Goal: Task Accomplishment & Management: Use online tool/utility

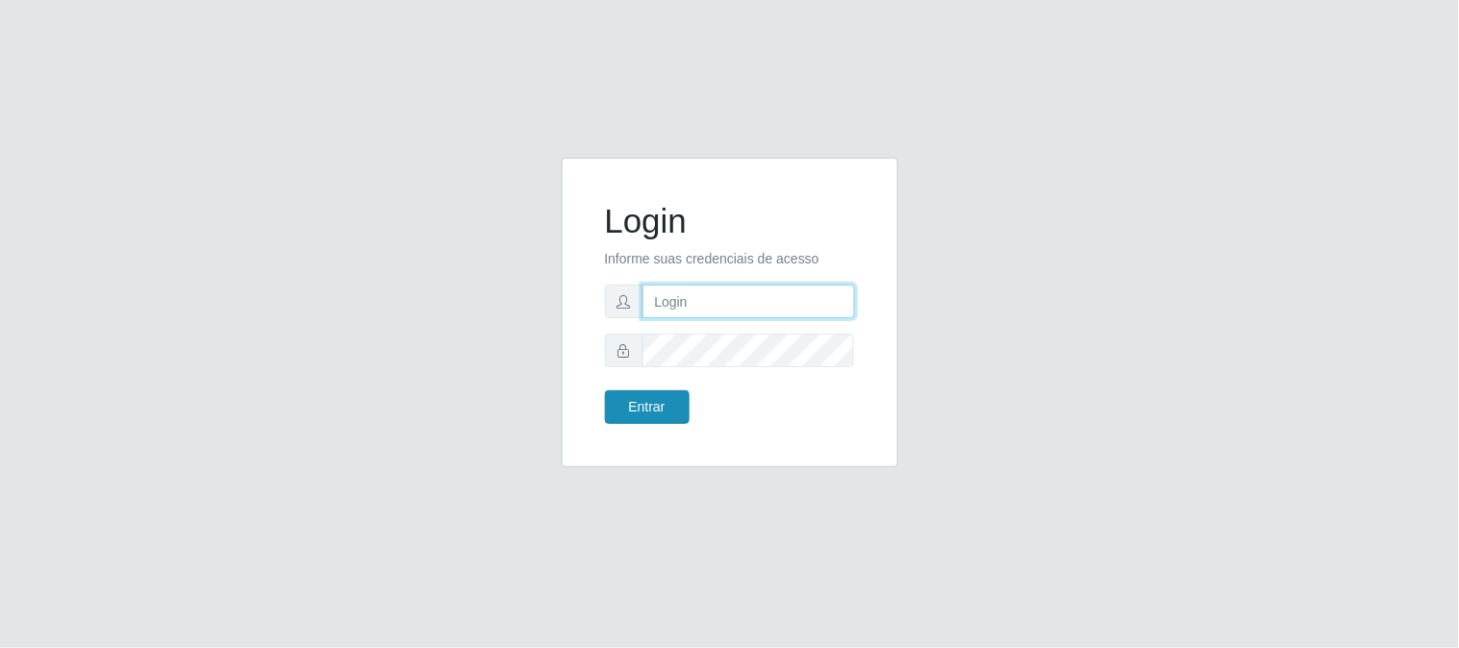
type input "elvis@casatudo"
click at [660, 410] on button "Entrar" at bounding box center [647, 407] width 85 height 34
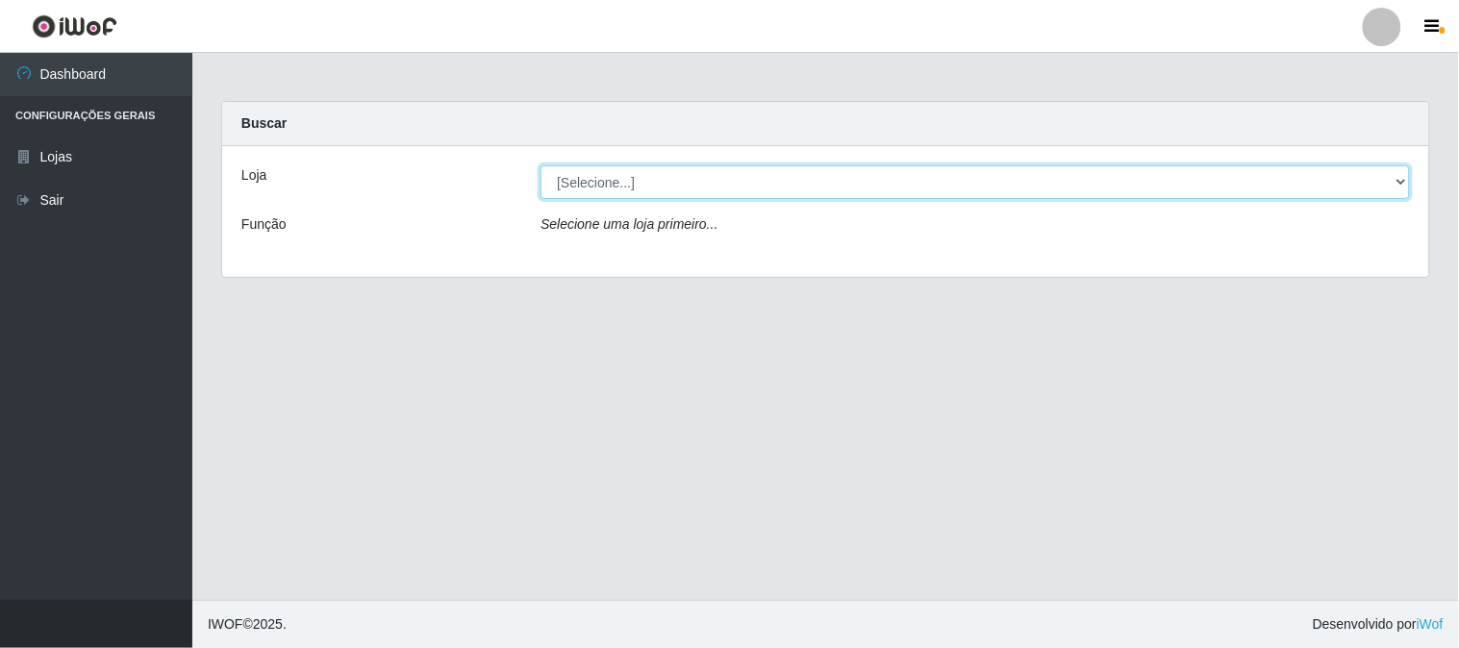
click at [774, 190] on select "[Selecione...] Casatudo BR" at bounding box center [975, 182] width 869 height 34
select select "197"
click at [541, 165] on select "[Selecione...] Casatudo BR" at bounding box center [975, 182] width 869 height 34
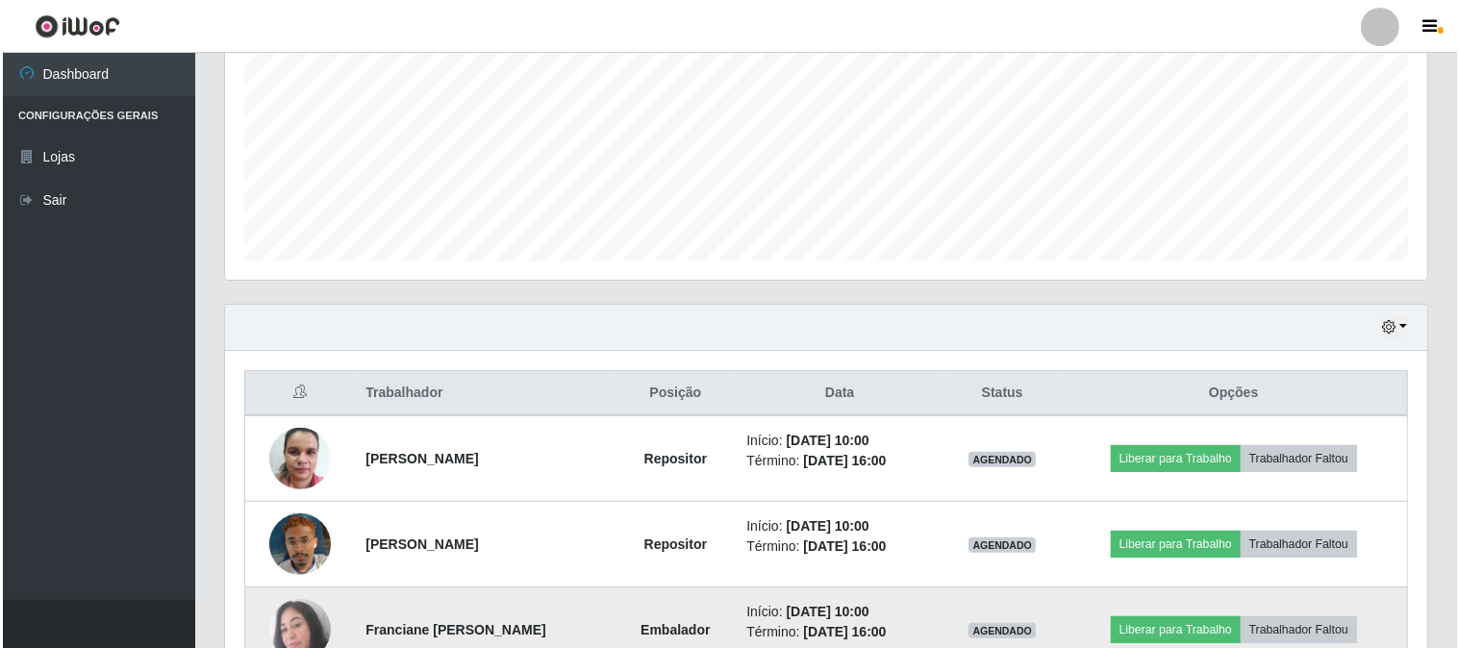
scroll to position [534, 0]
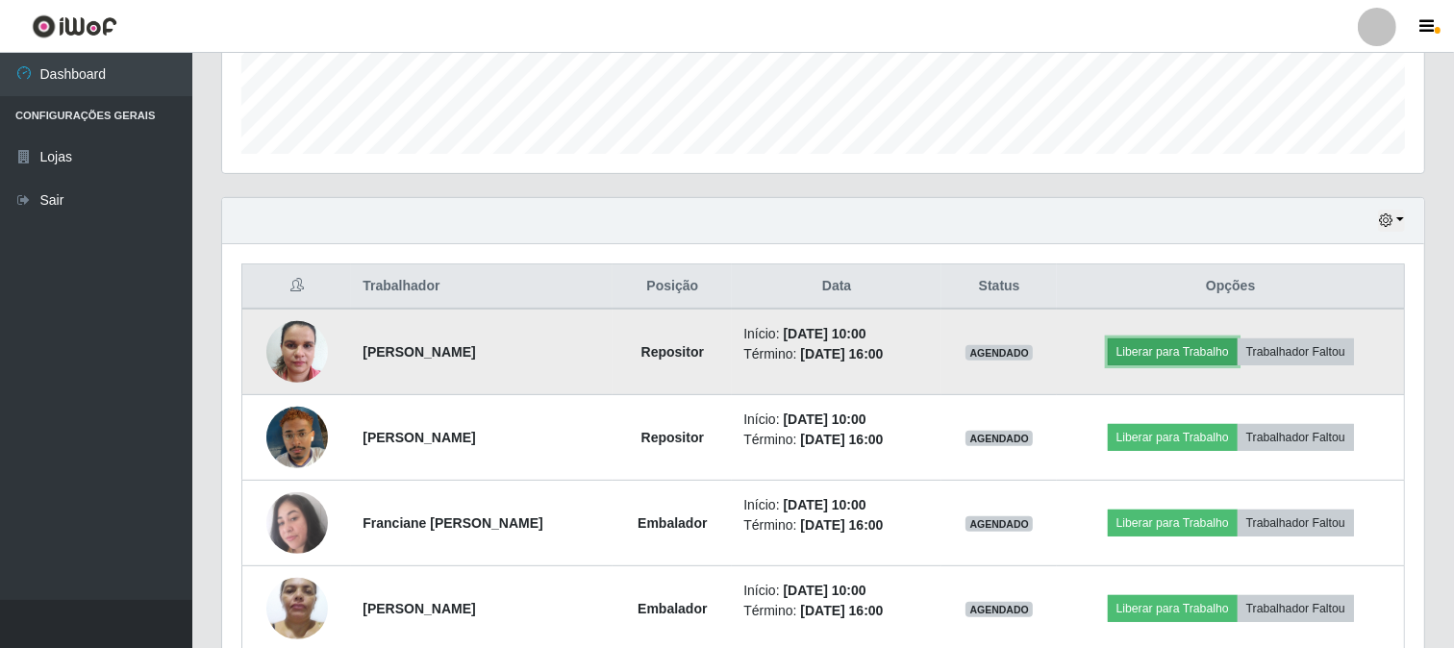
click at [1168, 354] on button "Liberar para Trabalho" at bounding box center [1173, 352] width 130 height 27
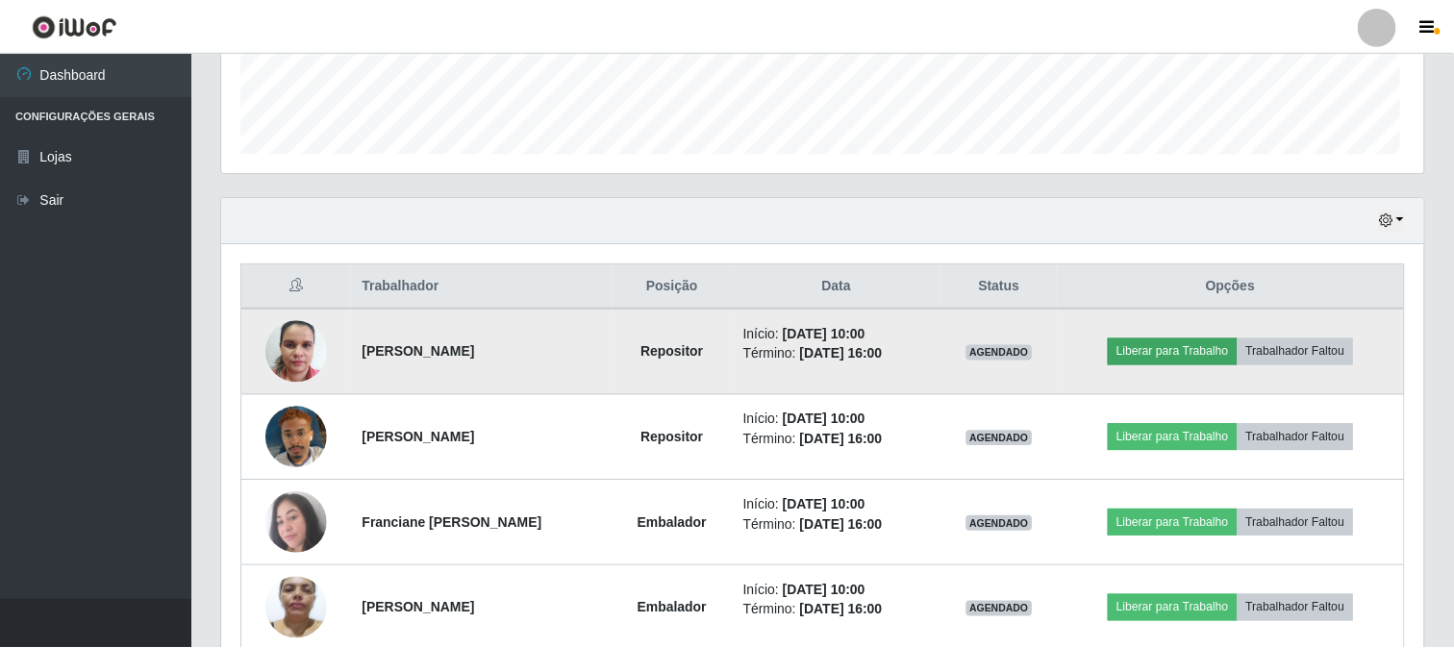
scroll to position [398, 1190]
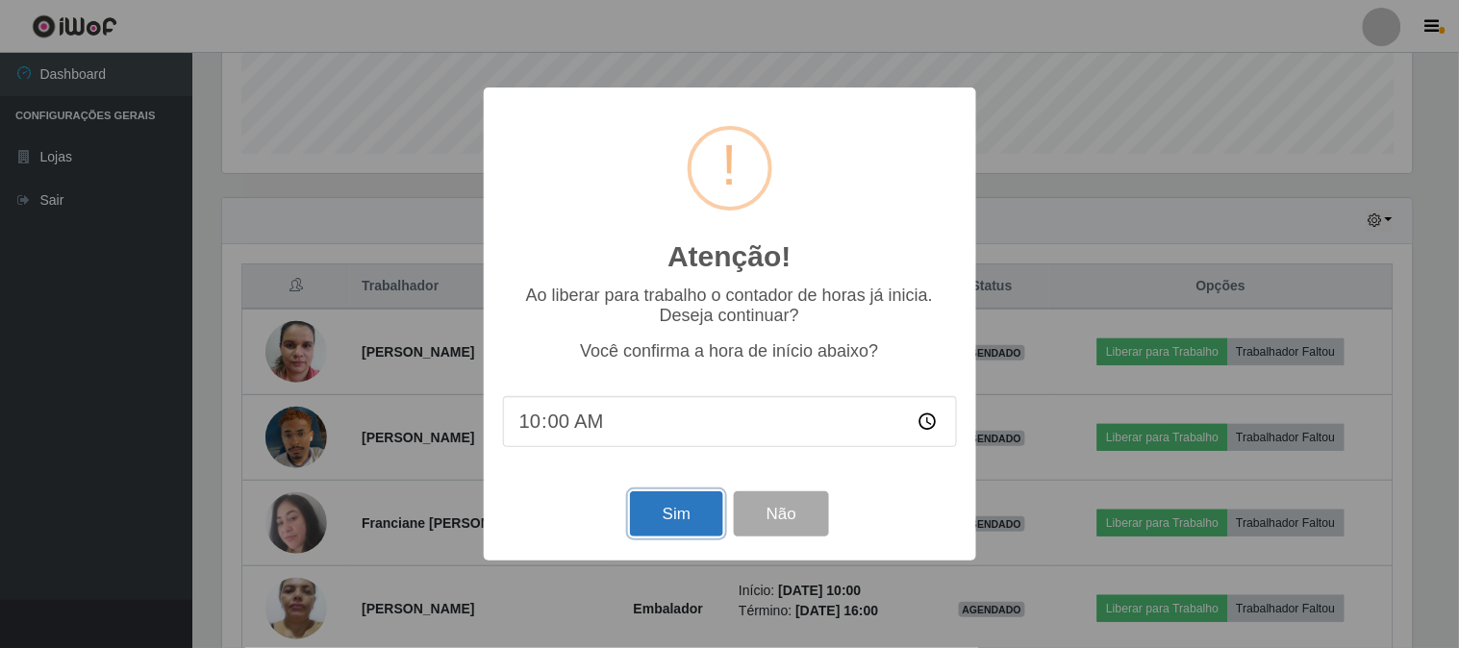
click at [665, 520] on button "Sim" at bounding box center [676, 513] width 93 height 45
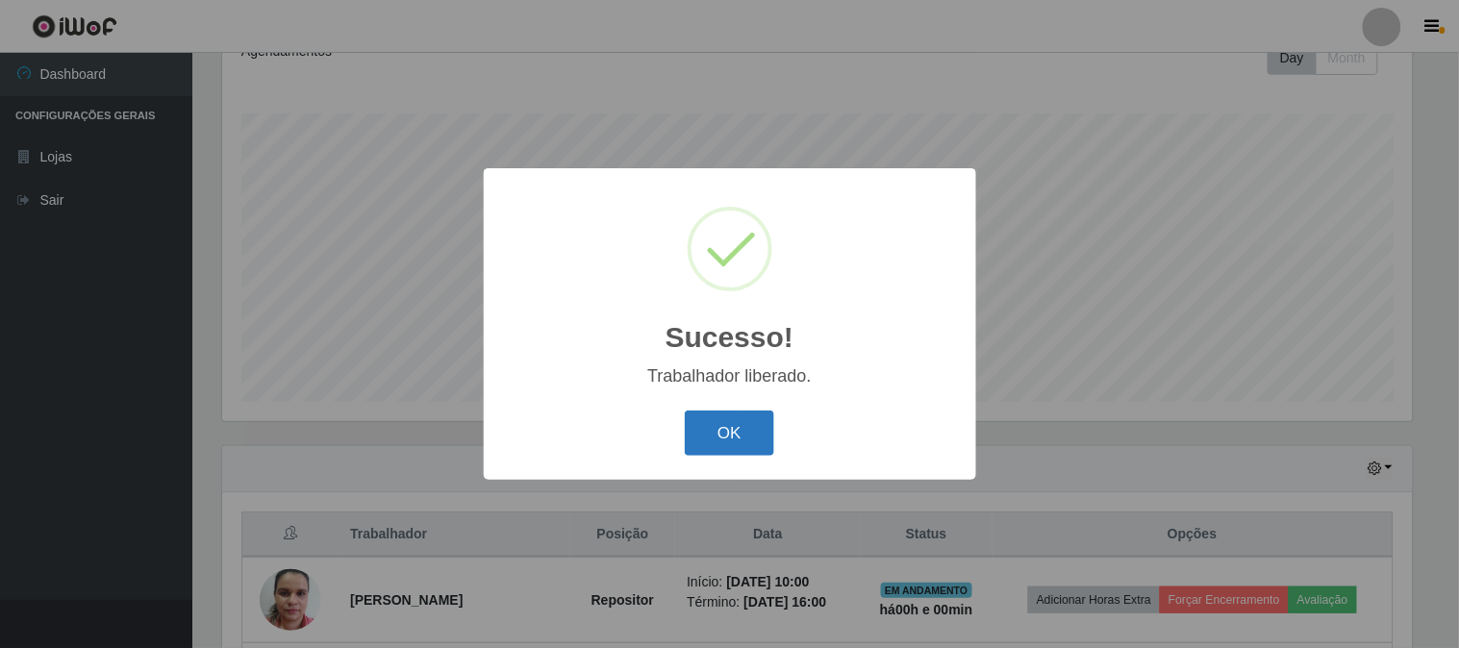
click at [757, 431] on button "OK" at bounding box center [729, 433] width 89 height 45
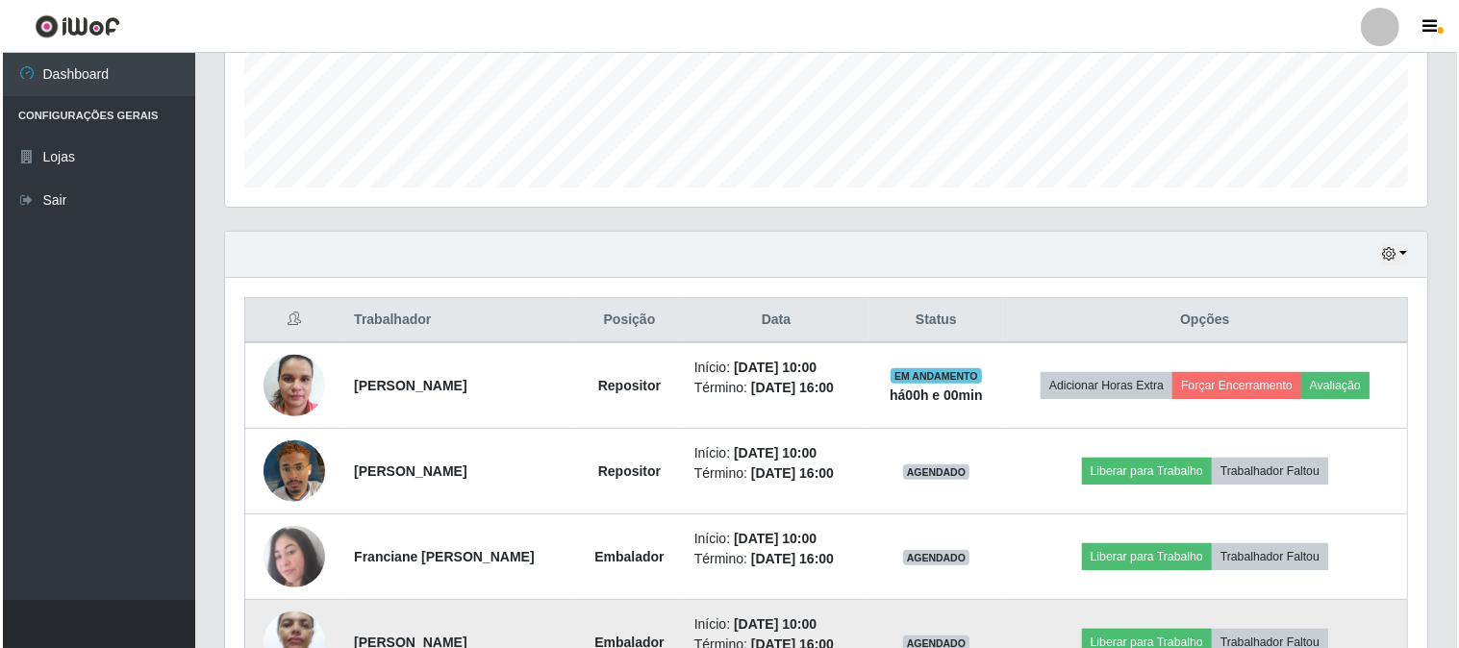
scroll to position [607, 0]
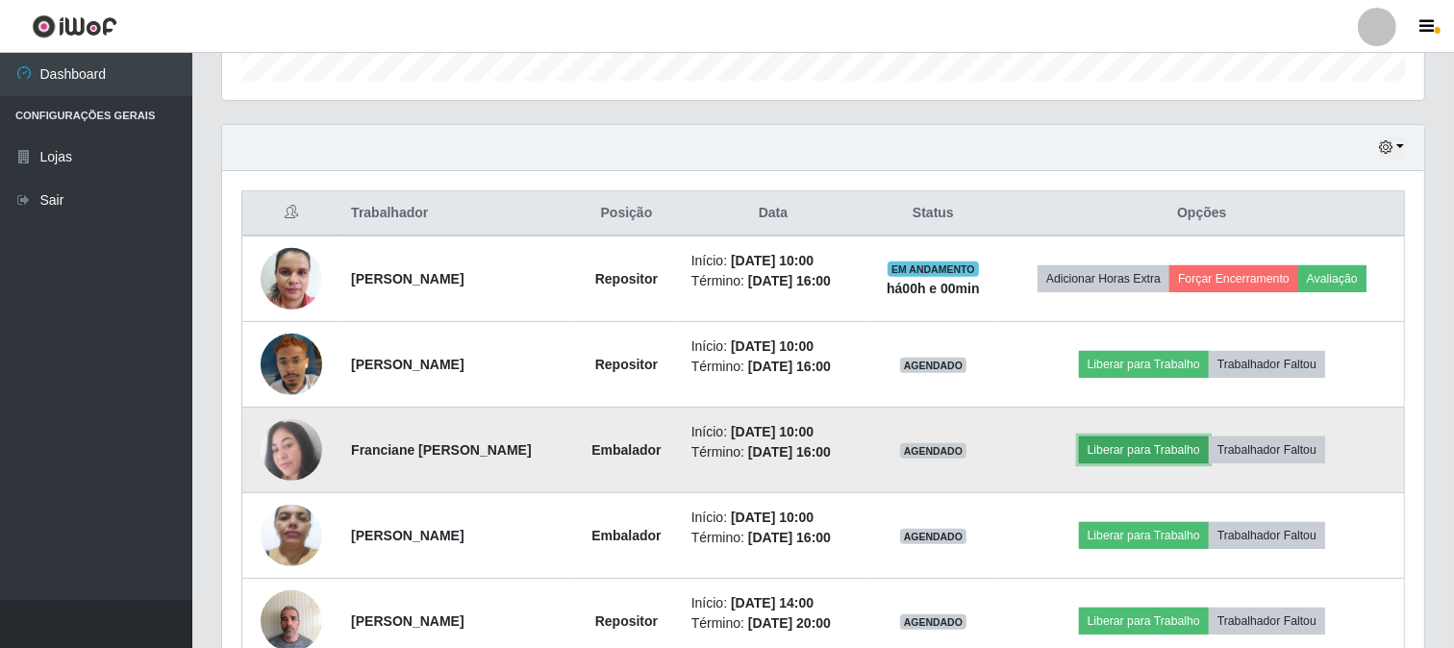
click at [1145, 448] on button "Liberar para Trabalho" at bounding box center [1144, 450] width 130 height 27
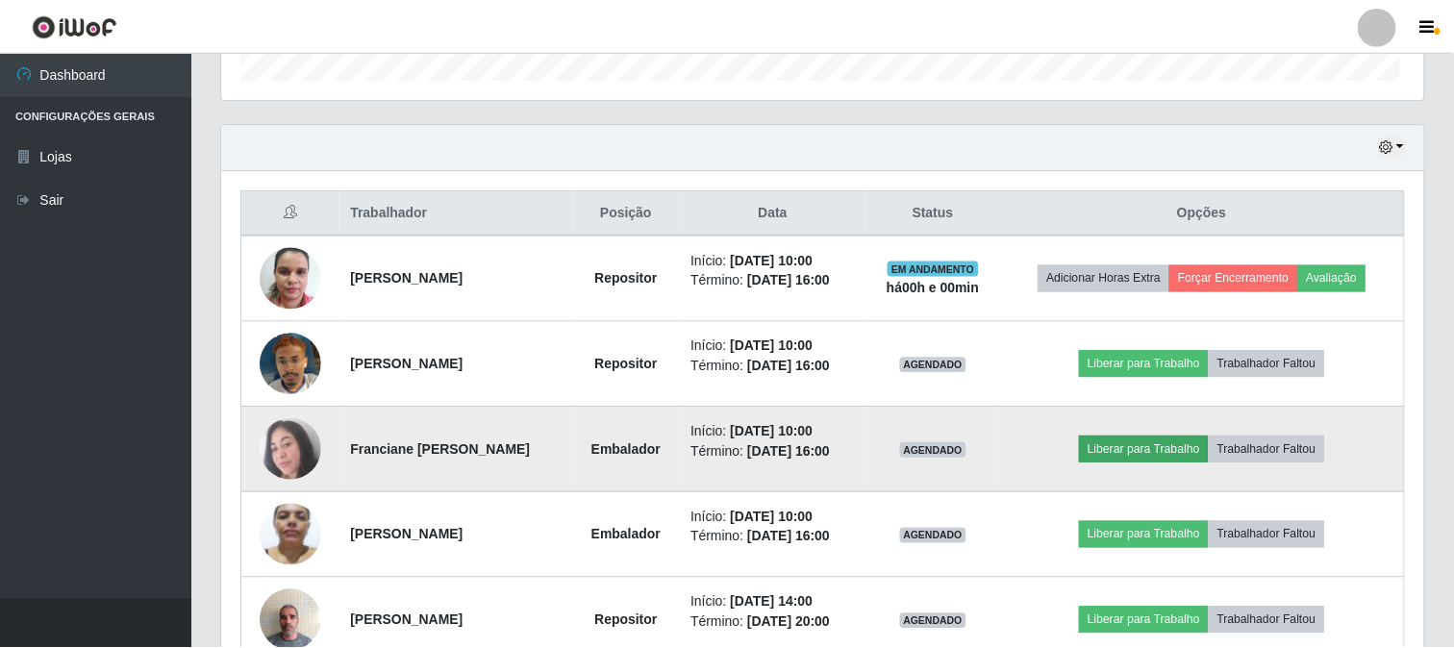
scroll to position [398, 1190]
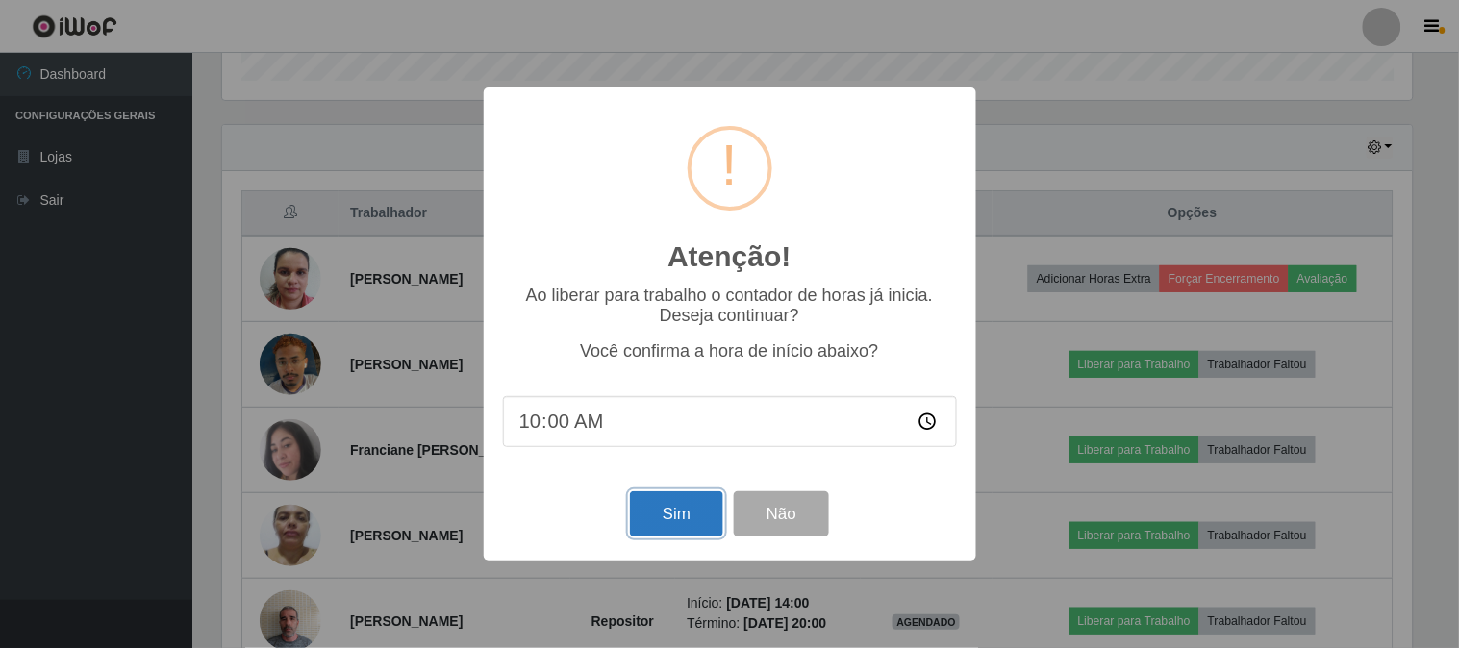
click at [678, 515] on button "Sim" at bounding box center [676, 513] width 93 height 45
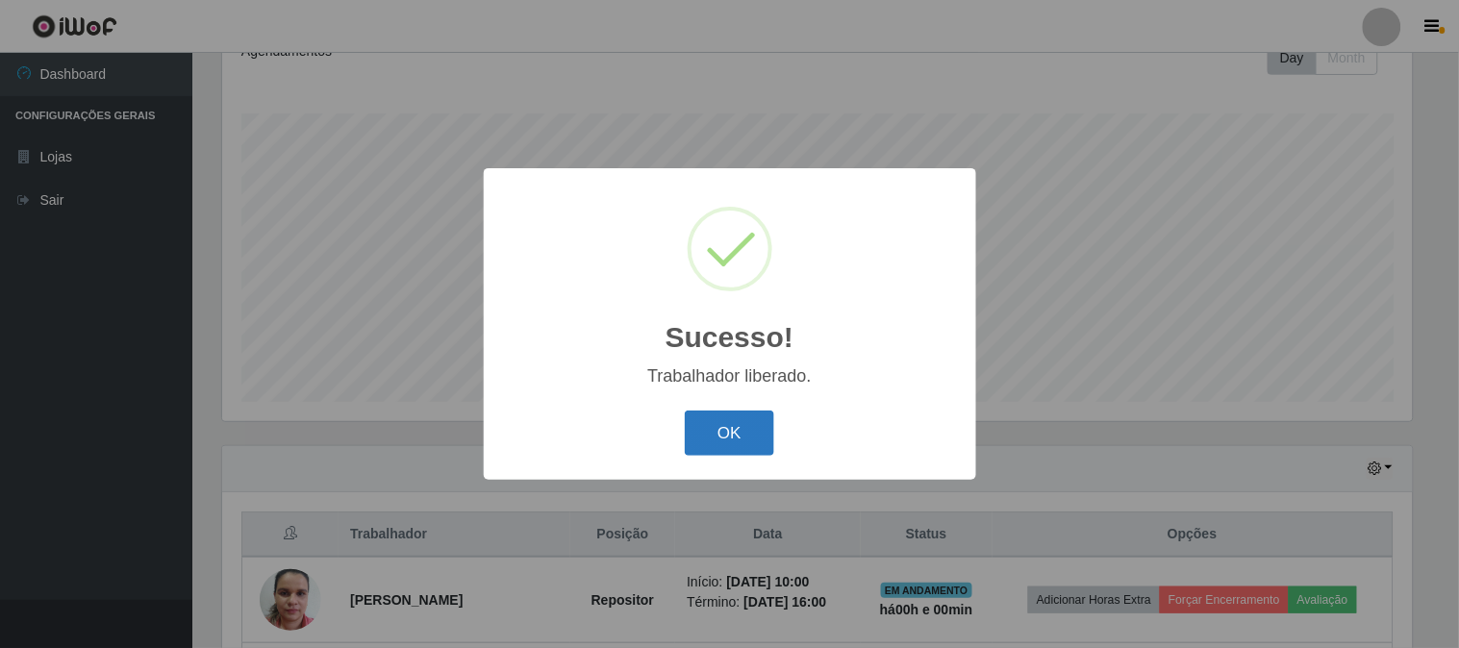
click at [731, 443] on button "OK" at bounding box center [729, 433] width 89 height 45
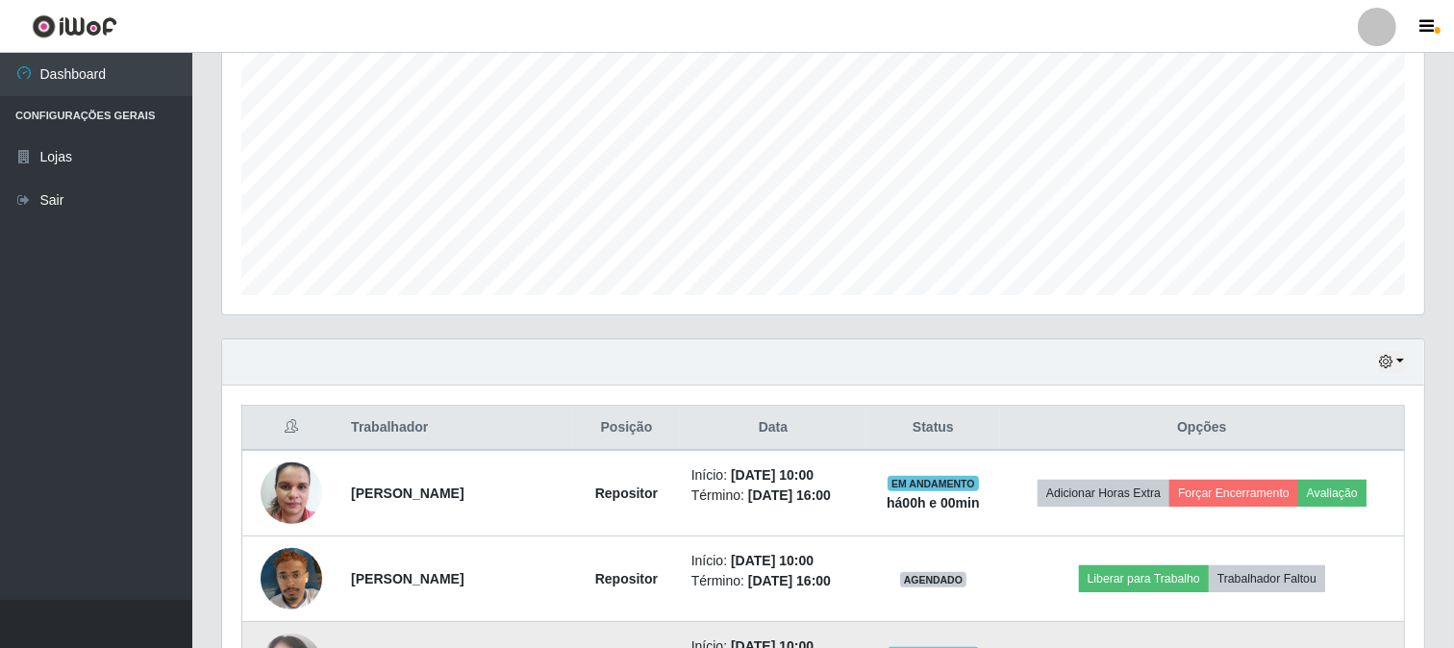
scroll to position [500, 0]
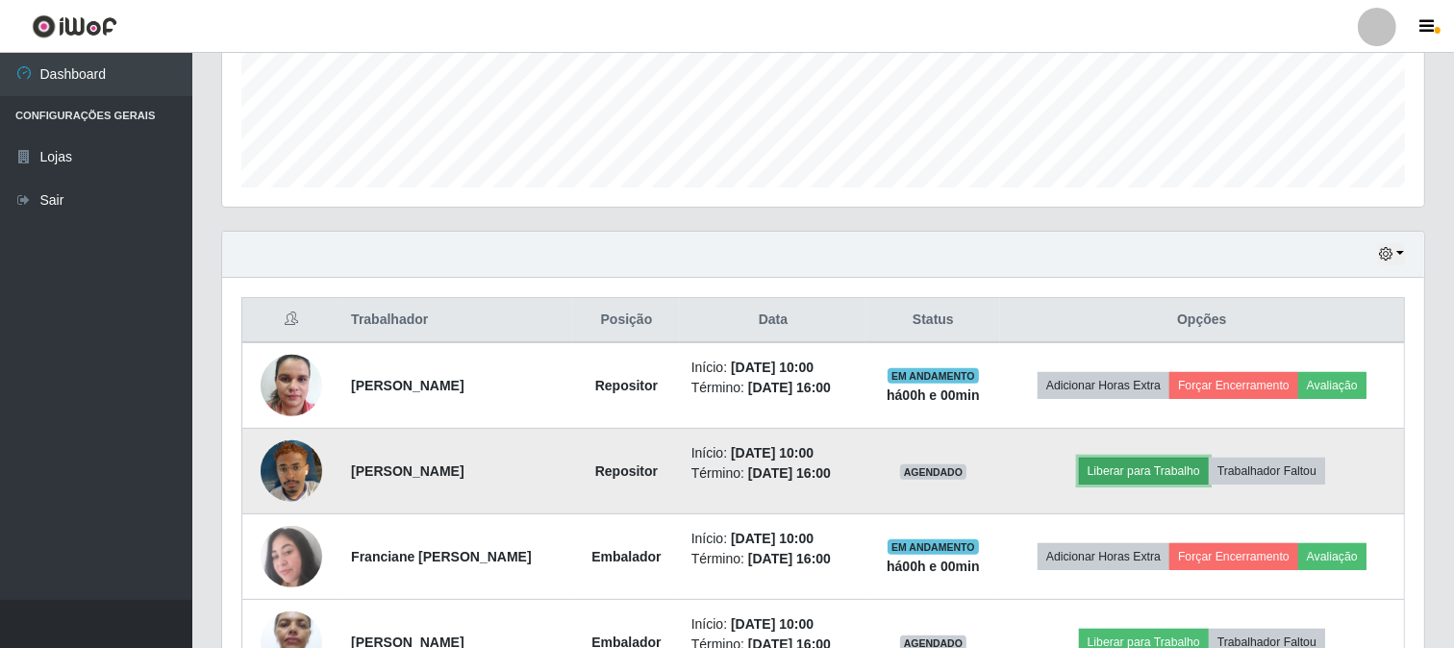
click at [1190, 469] on button "Liberar para Trabalho" at bounding box center [1144, 471] width 130 height 27
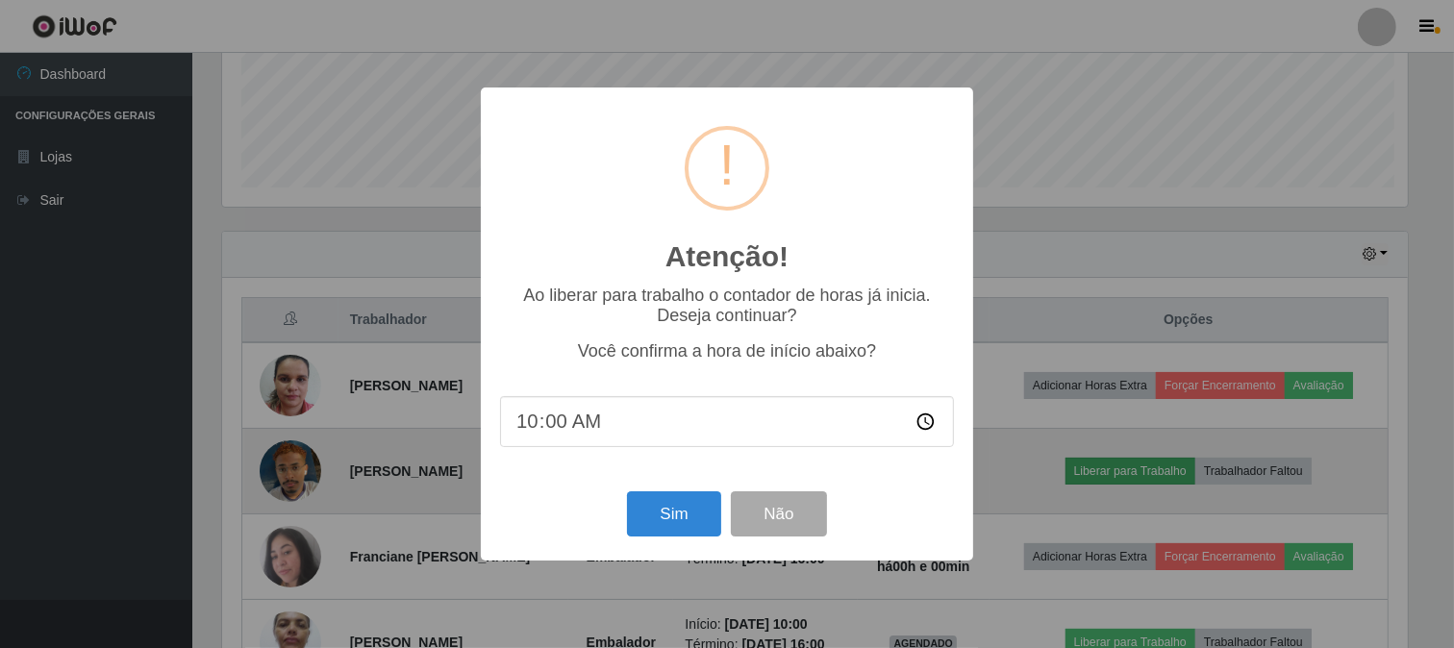
scroll to position [398, 1190]
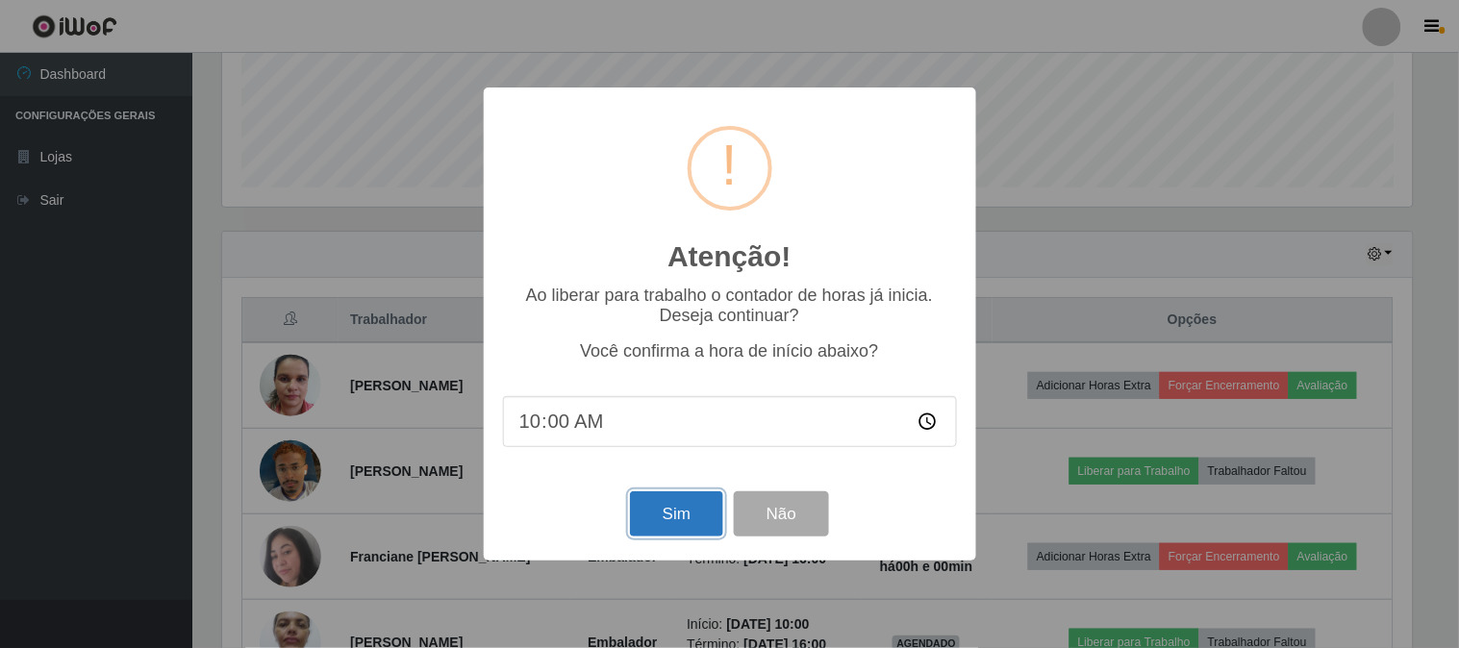
click at [666, 503] on button "Sim" at bounding box center [676, 513] width 93 height 45
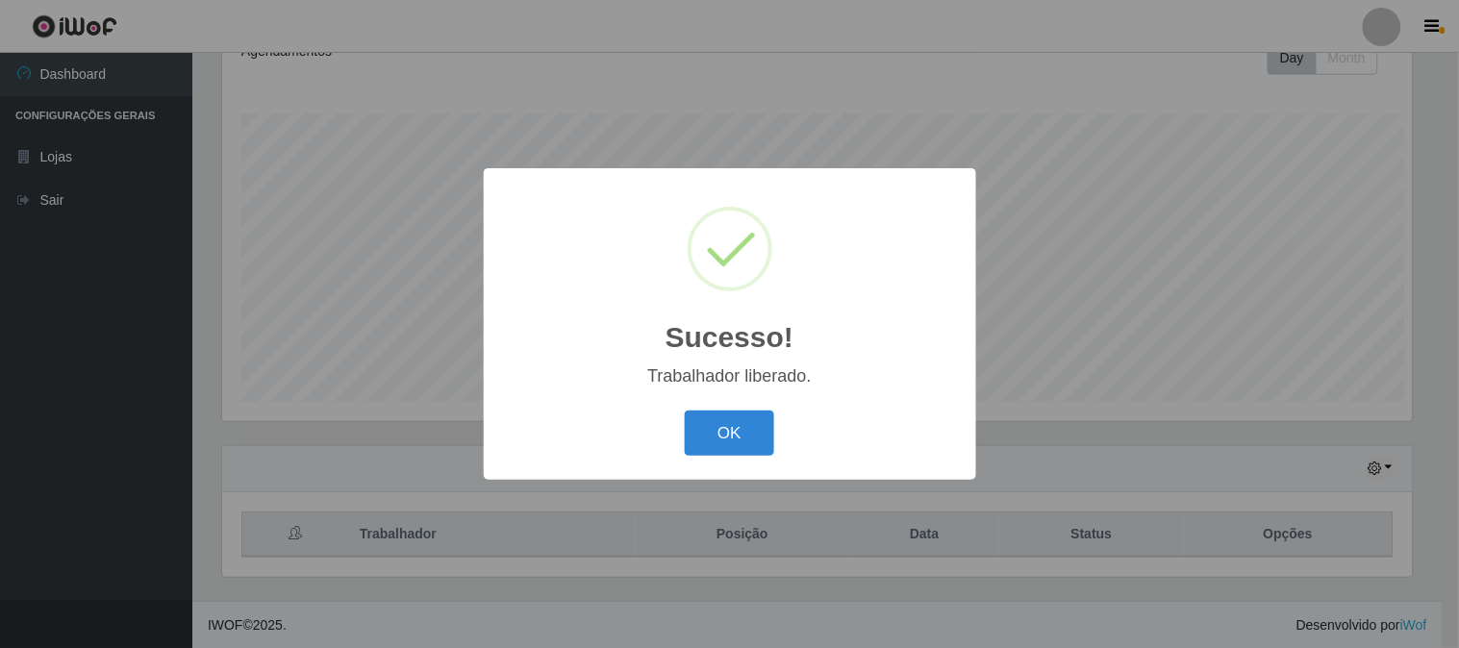
scroll to position [0, 0]
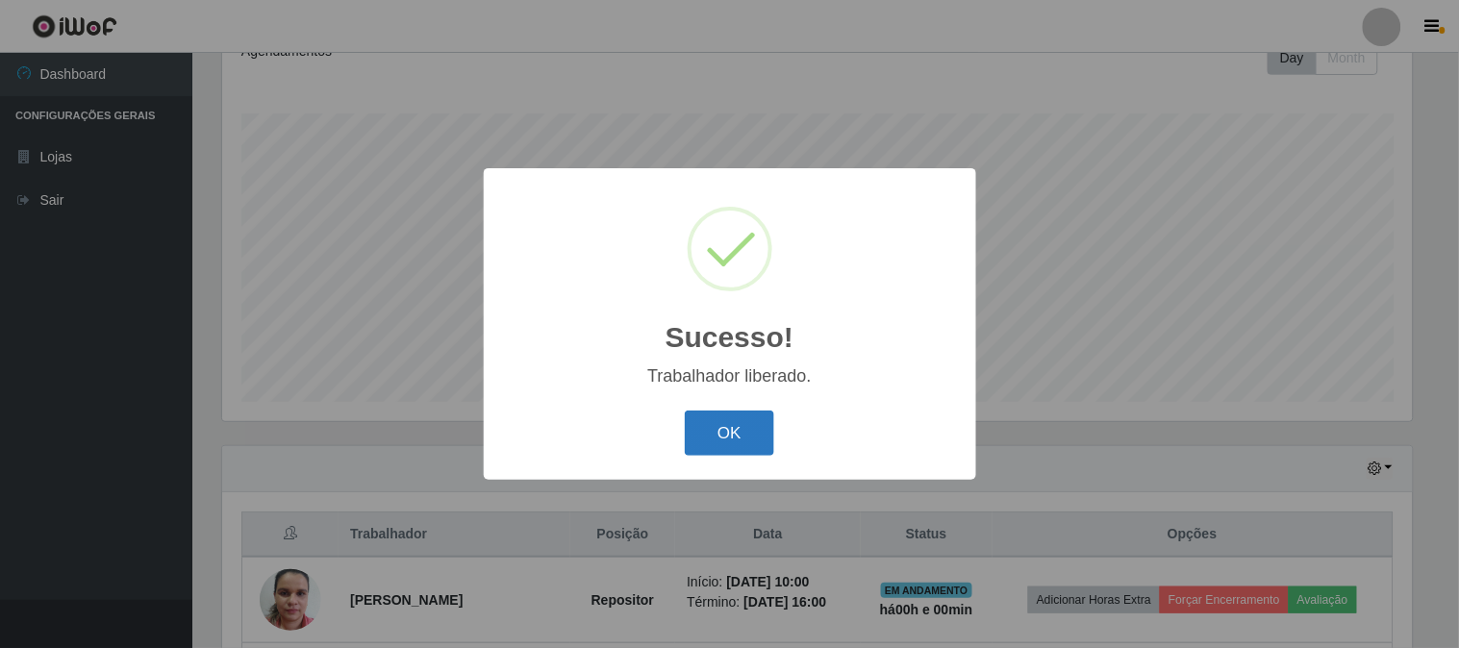
click at [713, 440] on button "OK" at bounding box center [729, 433] width 89 height 45
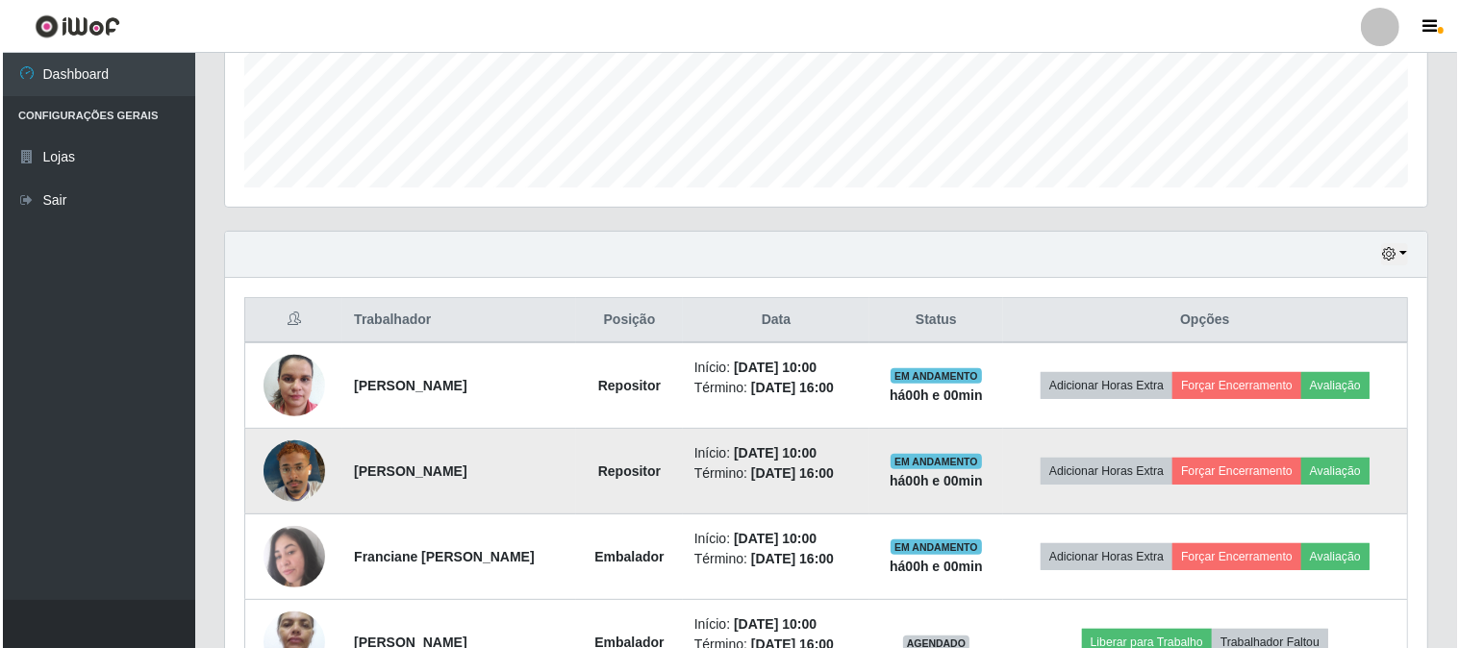
scroll to position [607, 0]
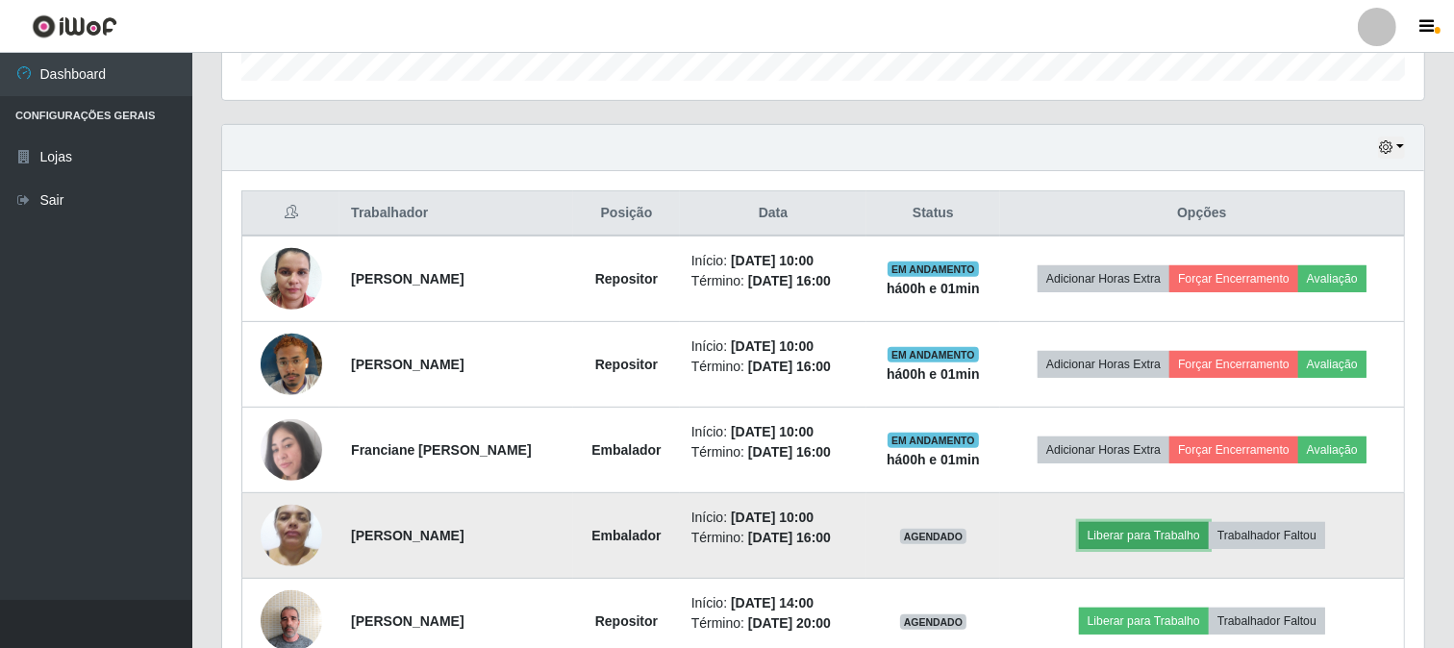
click at [1121, 540] on button "Liberar para Trabalho" at bounding box center [1144, 535] width 130 height 27
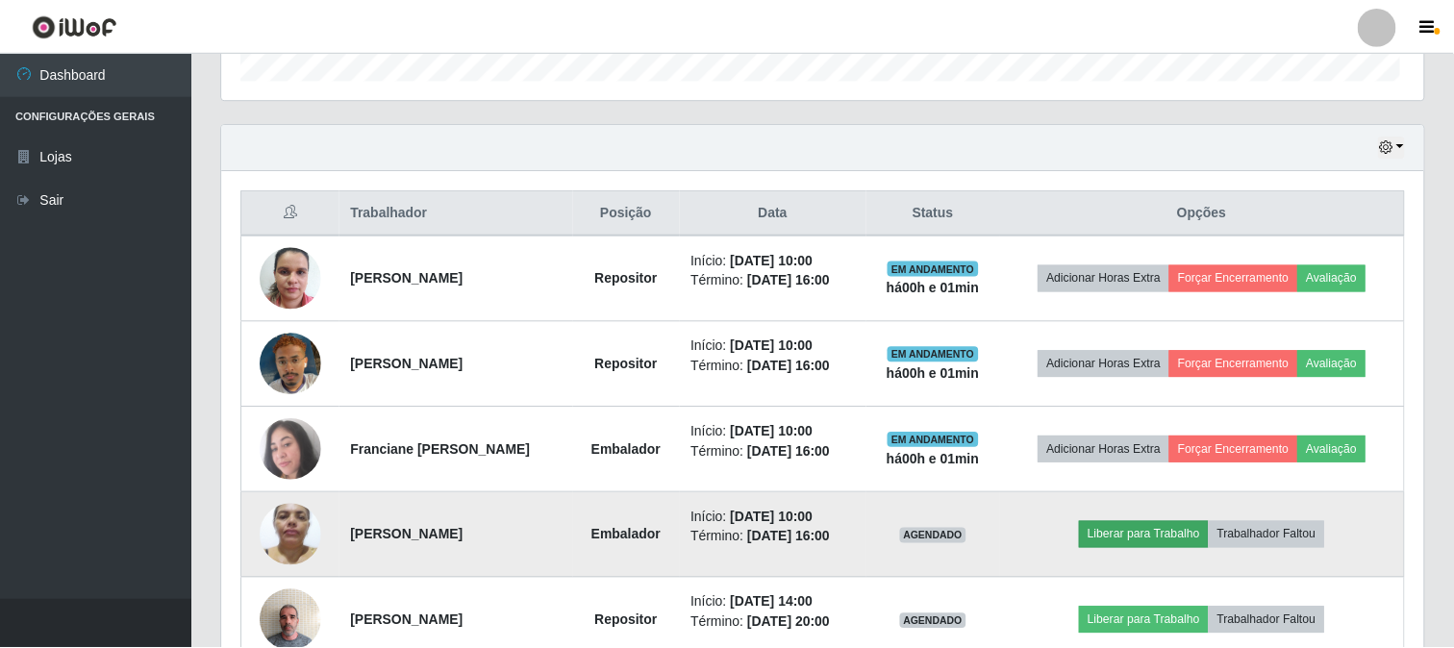
scroll to position [398, 1190]
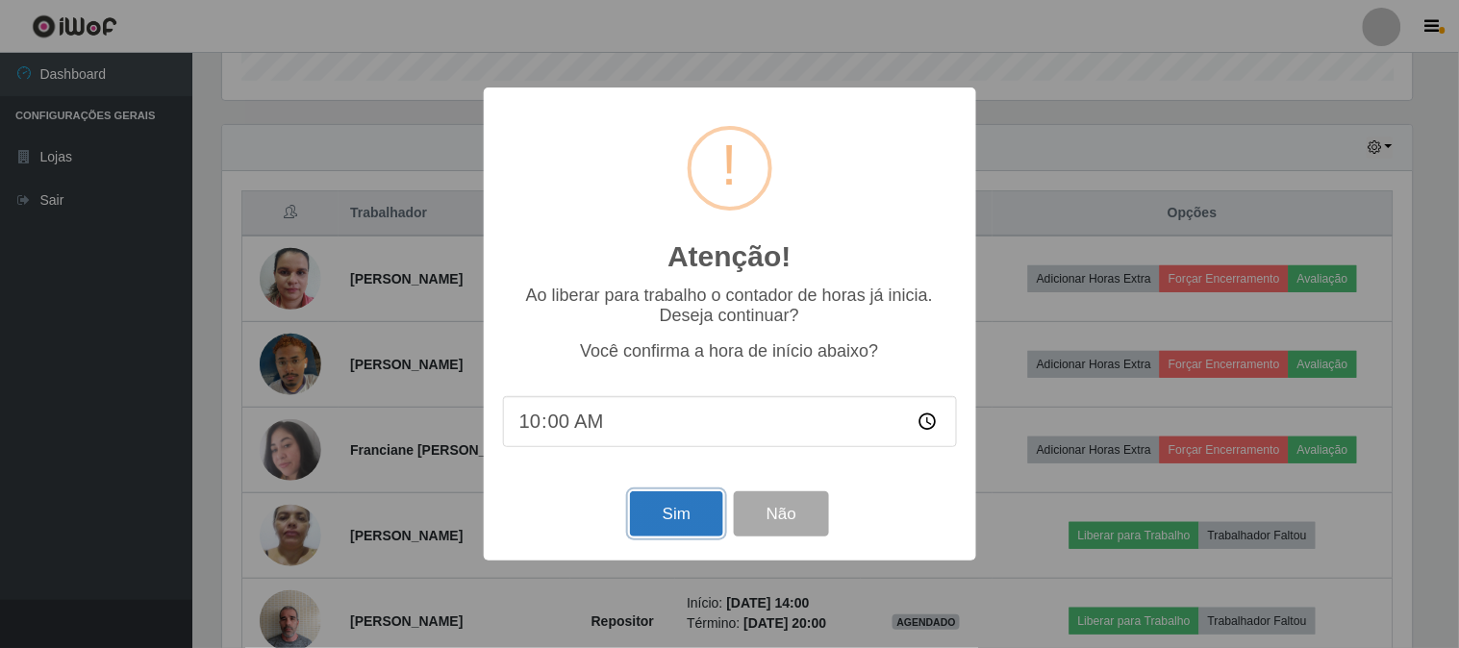
click at [657, 502] on button "Sim" at bounding box center [676, 513] width 93 height 45
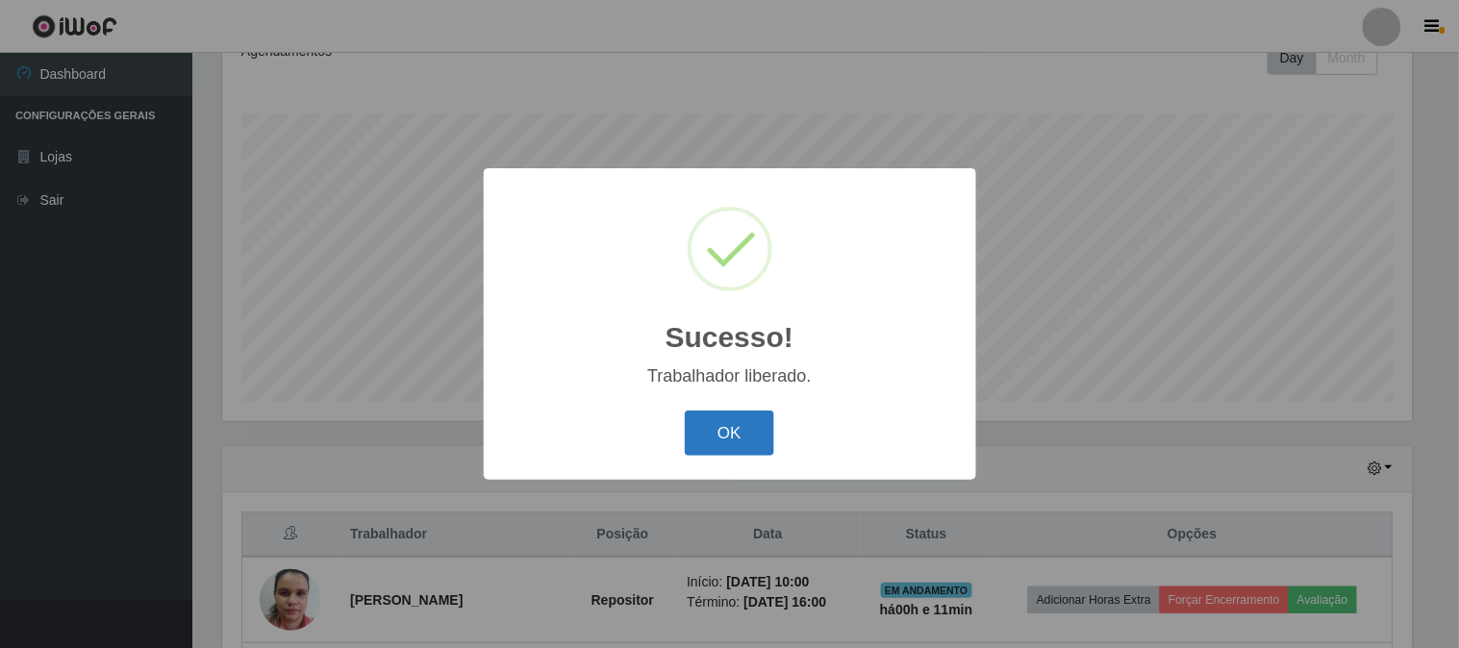
click at [736, 450] on button "OK" at bounding box center [729, 433] width 89 height 45
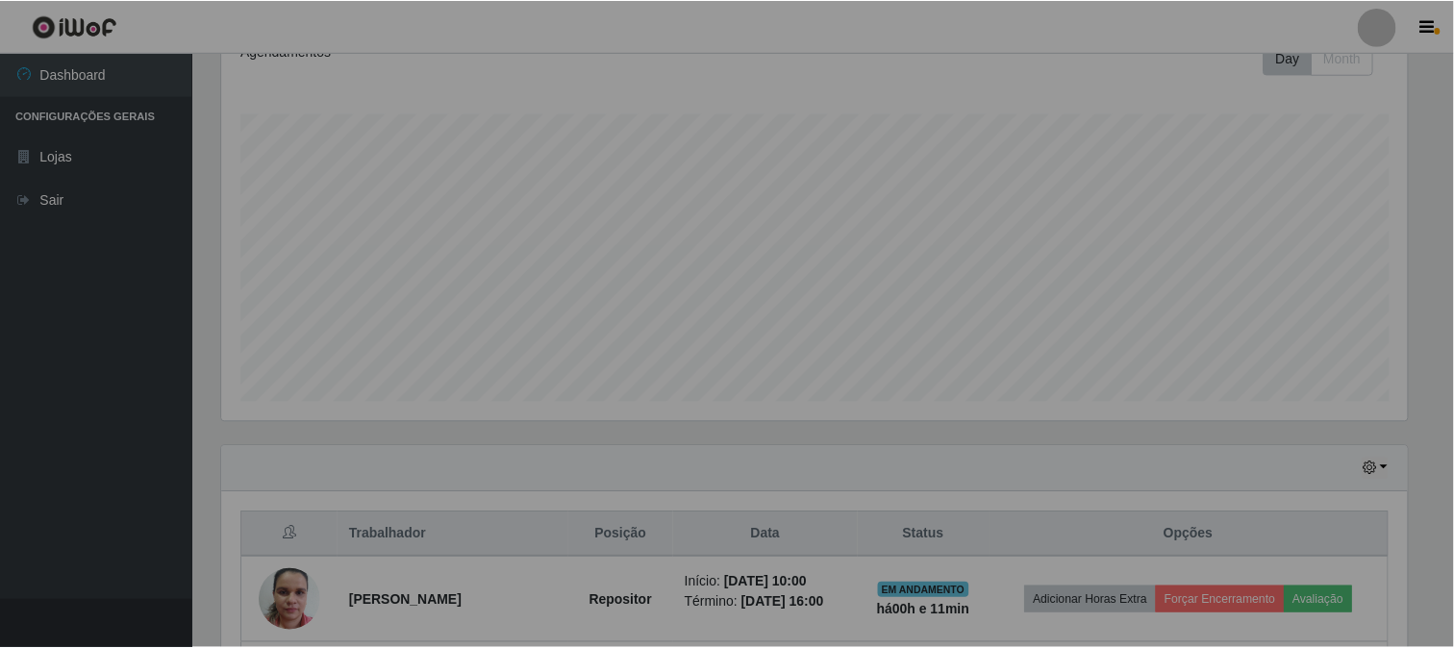
scroll to position [398, 1202]
